Goal: Information Seeking & Learning: Learn about a topic

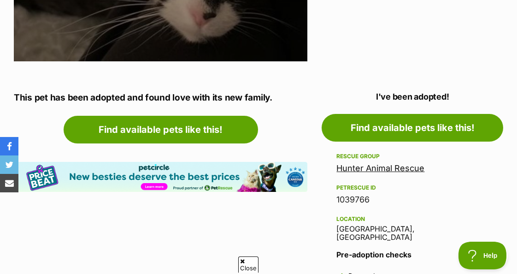
scroll to position [470, 0]
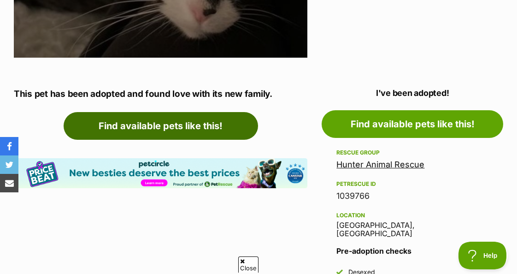
click at [183, 112] on link "Find available pets like this!" at bounding box center [161, 126] width 195 height 28
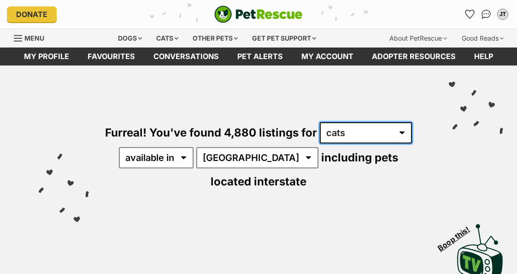
click at [320, 122] on select "any type of pet cats dogs other pets" at bounding box center [366, 132] width 92 height 21
select select "Dogs"
click option "dogs" at bounding box center [0, 0] width 0 height 0
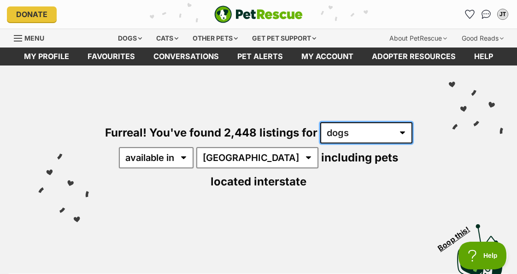
click at [320, 122] on select "any type of pet cats dogs other pets" at bounding box center [366, 132] width 92 height 21
select select "Cats"
click option "cats" at bounding box center [0, 0] width 0 height 0
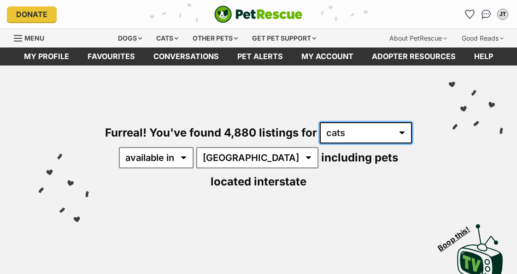
click at [320, 122] on select "any type of pet cats dogs other pets" at bounding box center [366, 132] width 92 height 21
select select "Dogs"
click option "dogs" at bounding box center [0, 0] width 0 height 0
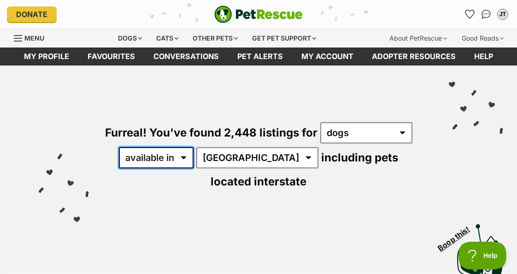
click at [119, 147] on select "available in located in" at bounding box center [156, 157] width 75 height 21
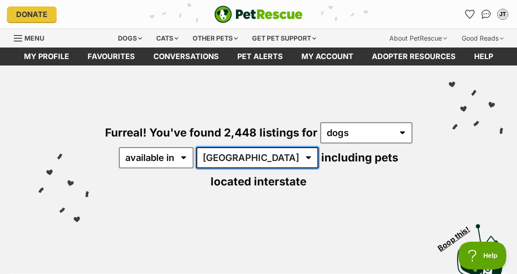
click at [196, 147] on select "Australia ACT NSW NT QLD SA TAS VIC WA" at bounding box center [257, 157] width 122 height 21
select select "[GEOGRAPHIC_DATA]"
click option "[GEOGRAPHIC_DATA]" at bounding box center [0, 0] width 0 height 0
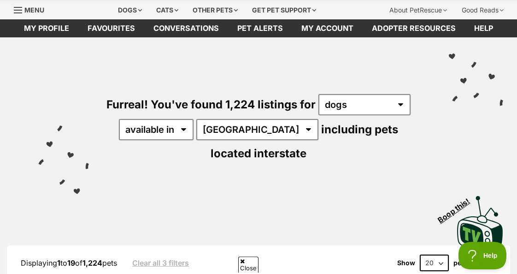
scroll to position [9, 0]
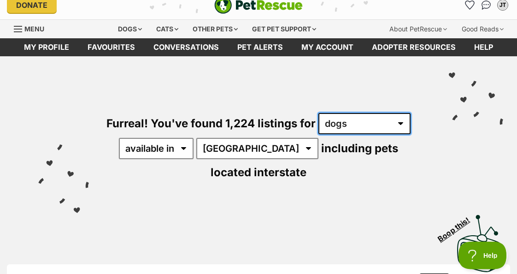
click at [319, 113] on select "any type of pet cats dogs other pets" at bounding box center [365, 123] width 92 height 21
select select "Cats"
click option "cats" at bounding box center [0, 0] width 0 height 0
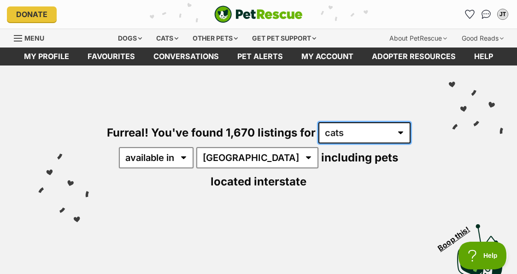
click at [319, 122] on select "any type of pet cats dogs other pets" at bounding box center [365, 132] width 92 height 21
select select "any"
click option "any type of pet" at bounding box center [0, 0] width 0 height 0
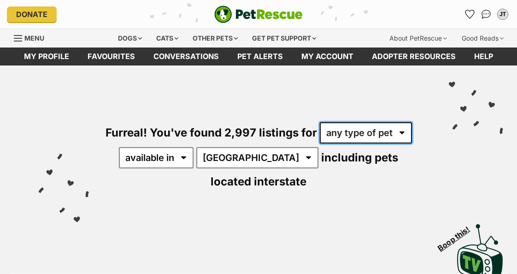
click at [320, 122] on select "any type of pet cats dogs other pets" at bounding box center [366, 132] width 92 height 21
select select "Dogs"
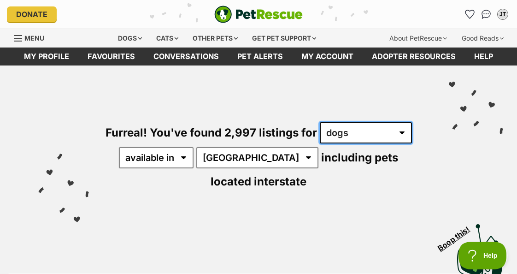
click option "dogs" at bounding box center [0, 0] width 0 height 0
